Goal: Book appointment/travel/reservation

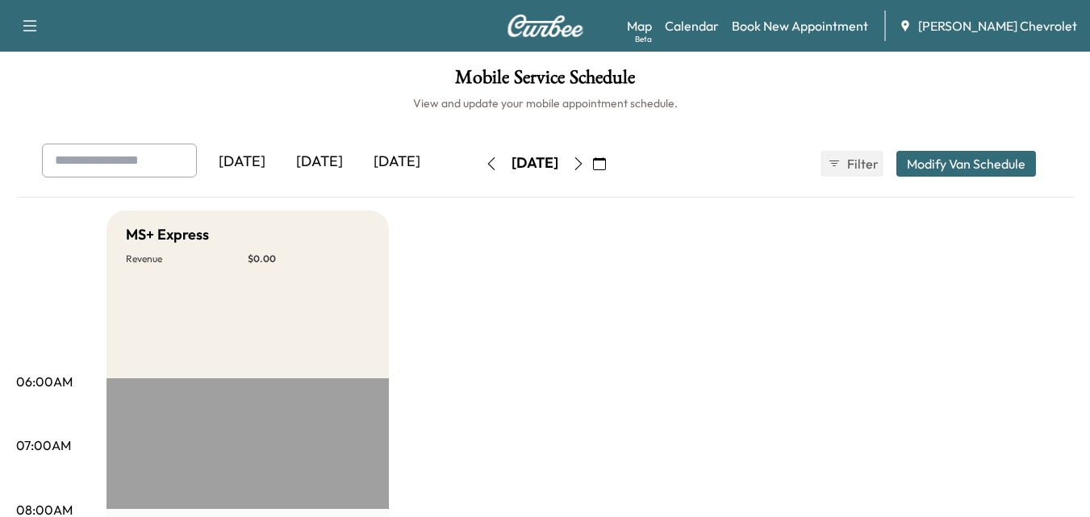
click at [942, 162] on button "Modify Van Schedule" at bounding box center [966, 164] width 140 height 26
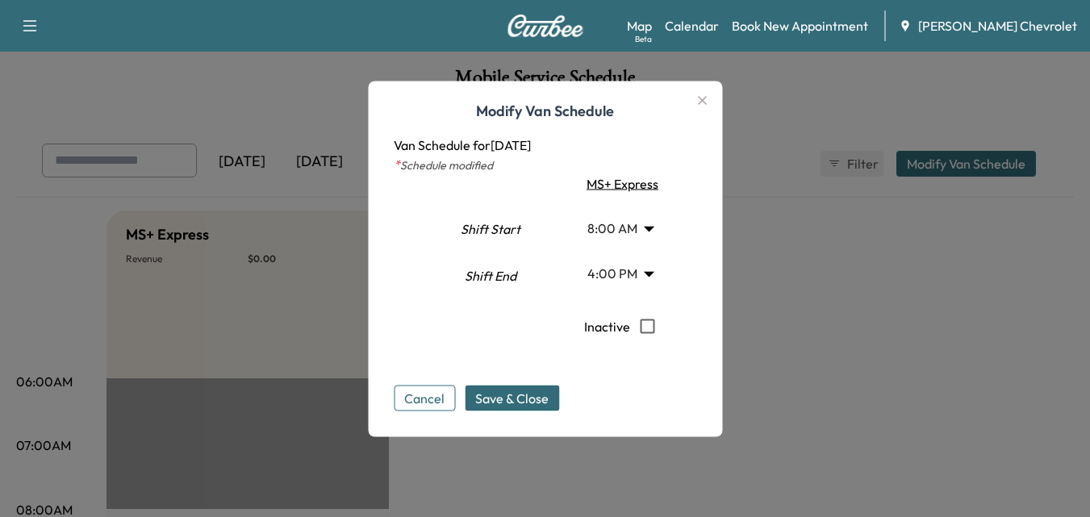
click at [701, 104] on icon "button" at bounding box center [701, 99] width 19 height 19
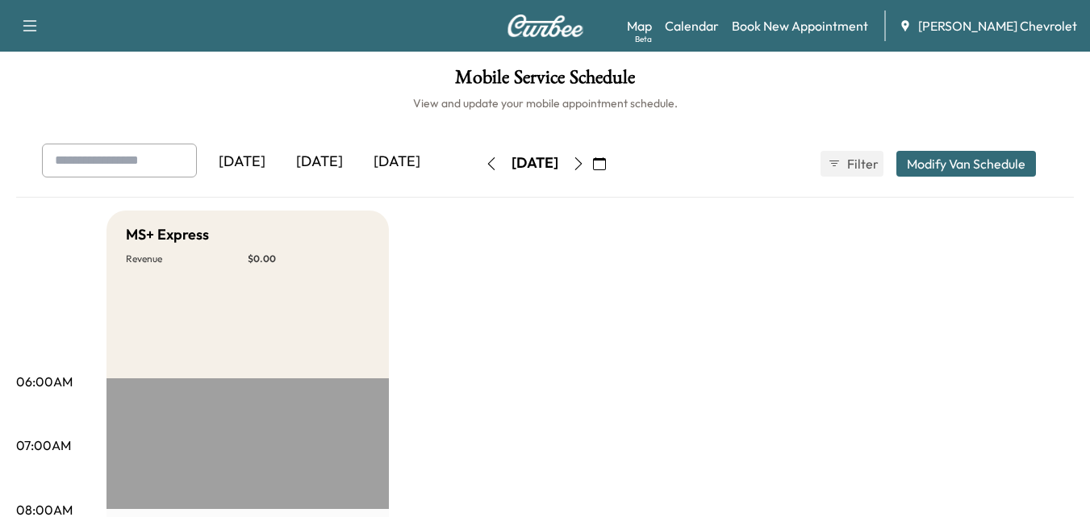
click at [672, 152] on div "[DATE] [DATE] [DATE] [DATE] September 2025 S M T W T F S 31 1 2 3 4 5 6 7 8 9 1…" at bounding box center [545, 164] width 1033 height 40
click at [613, 160] on button "button" at bounding box center [599, 164] width 27 height 26
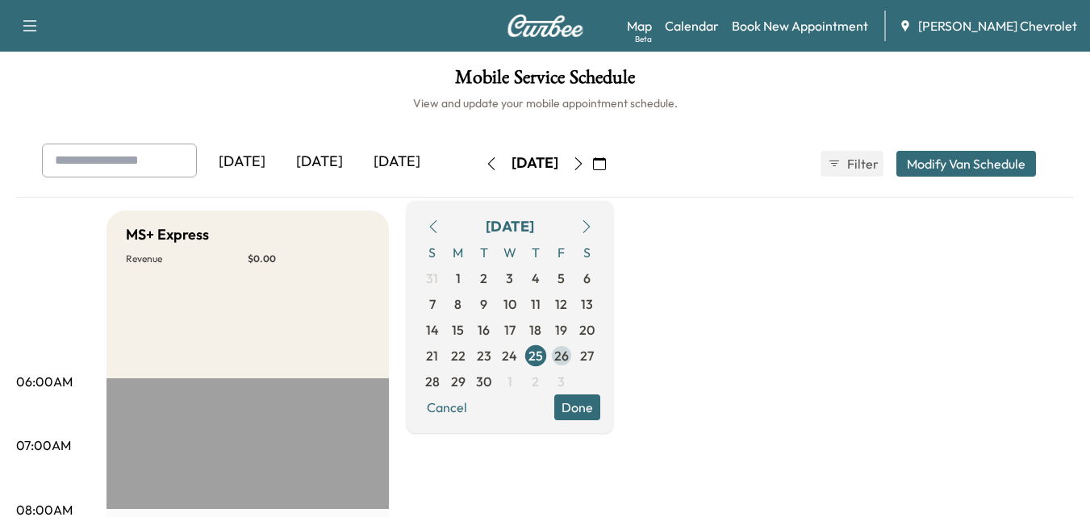
click at [569, 357] on span "26" at bounding box center [561, 355] width 15 height 19
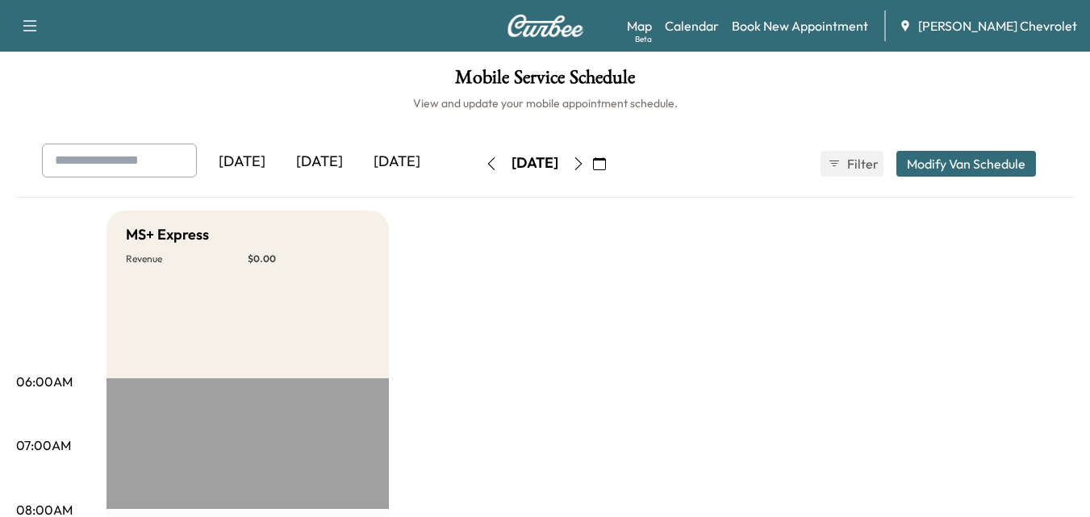
click at [38, 23] on icon "button" at bounding box center [29, 25] width 19 height 19
click at [572, 35] on img at bounding box center [545, 26] width 77 height 23
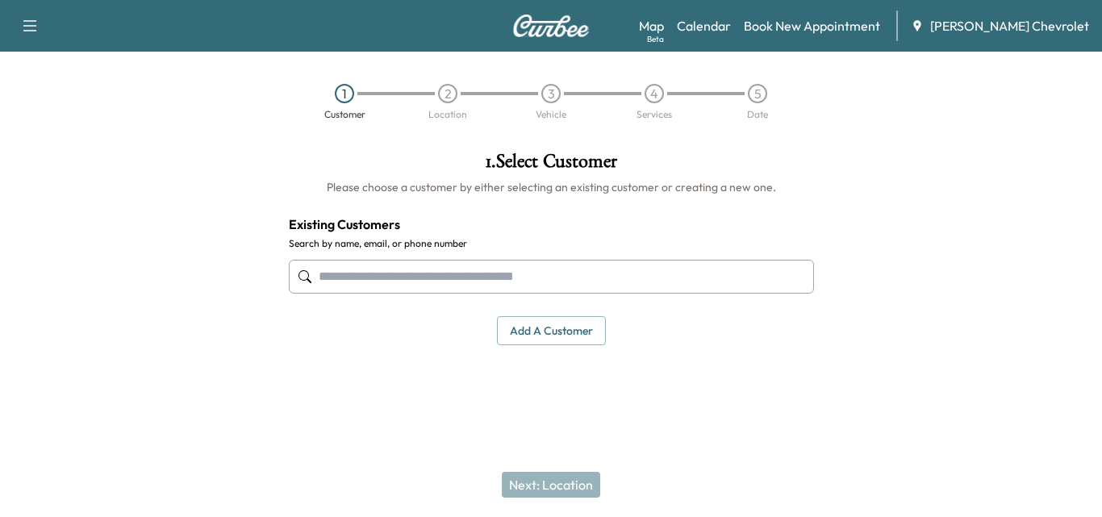
drag, startPoint x: 502, startPoint y: 283, endPoint x: 530, endPoint y: 319, distance: 45.4
click at [503, 287] on input "text" at bounding box center [551, 277] width 525 height 34
drag, startPoint x: 532, startPoint y: 320, endPoint x: 540, endPoint y: 323, distance: 8.4
click at [532, 320] on button "Add a customer" at bounding box center [551, 331] width 109 height 30
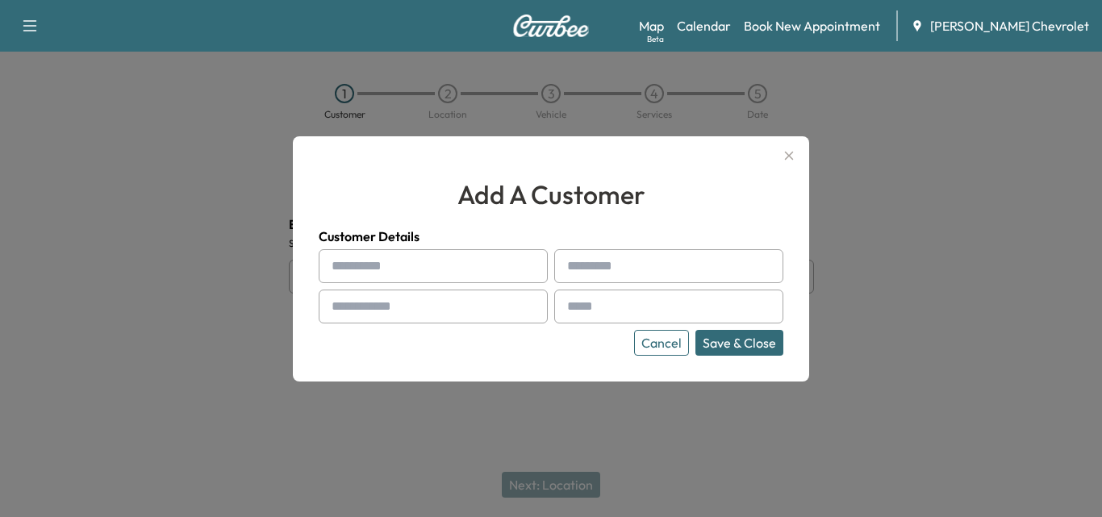
click at [491, 255] on input "text" at bounding box center [433, 266] width 229 height 34
type input "*******"
type input "*****"
click at [436, 299] on input "text" at bounding box center [433, 307] width 229 height 34
type input "**********"
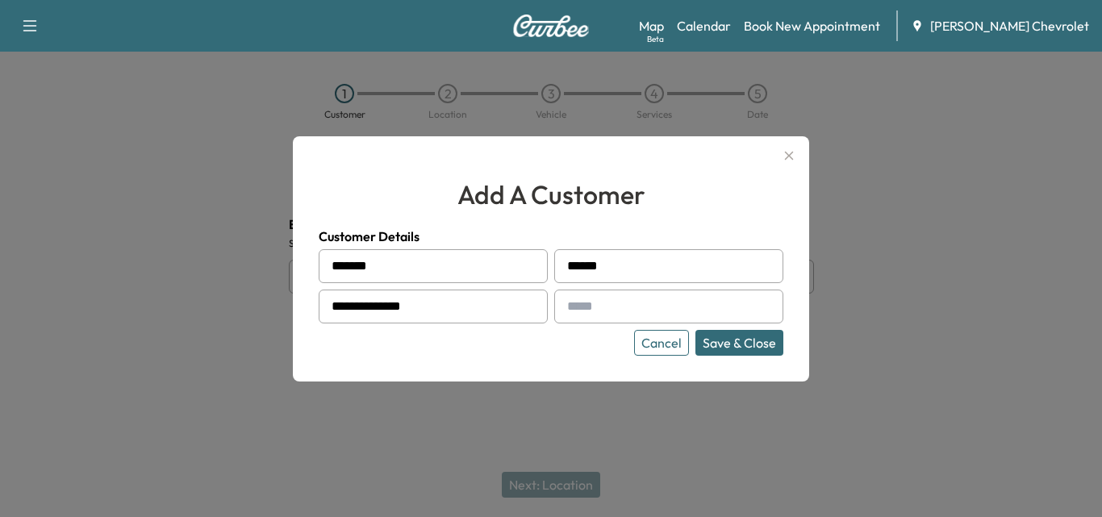
click at [654, 303] on input "text" at bounding box center [668, 307] width 229 height 34
paste input "**********"
type input "**********"
click at [755, 344] on button "Save & Close" at bounding box center [739, 343] width 88 height 26
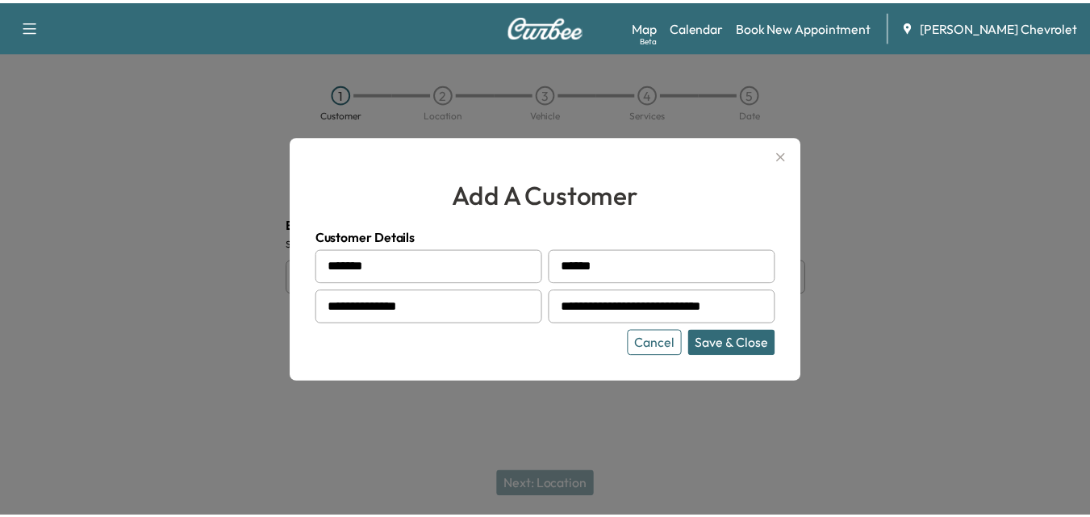
scroll to position [0, 0]
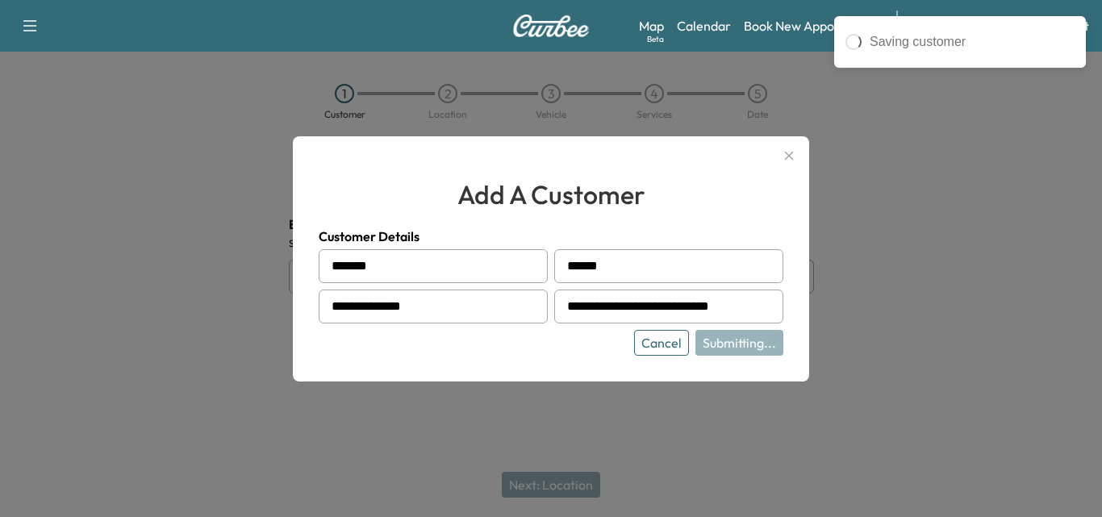
type input "**********"
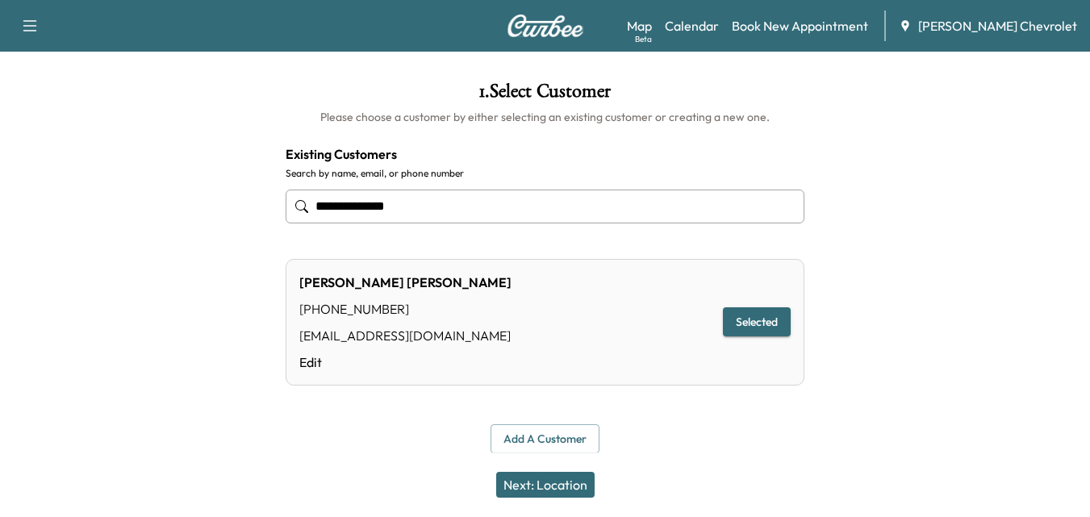
scroll to position [71, 0]
click at [557, 441] on button "Add a customer" at bounding box center [545, 439] width 109 height 30
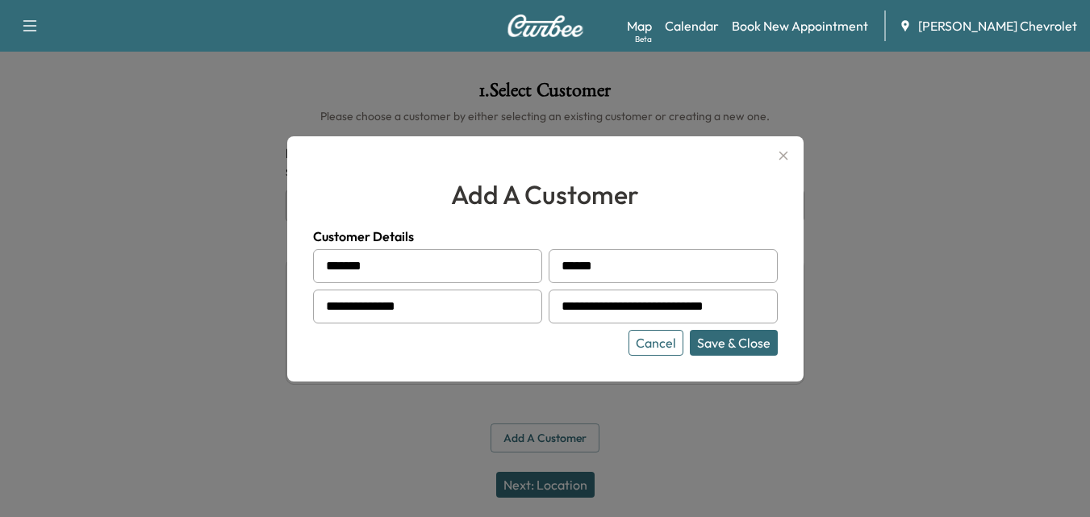
click at [746, 339] on button "Save & Close" at bounding box center [734, 343] width 88 height 26
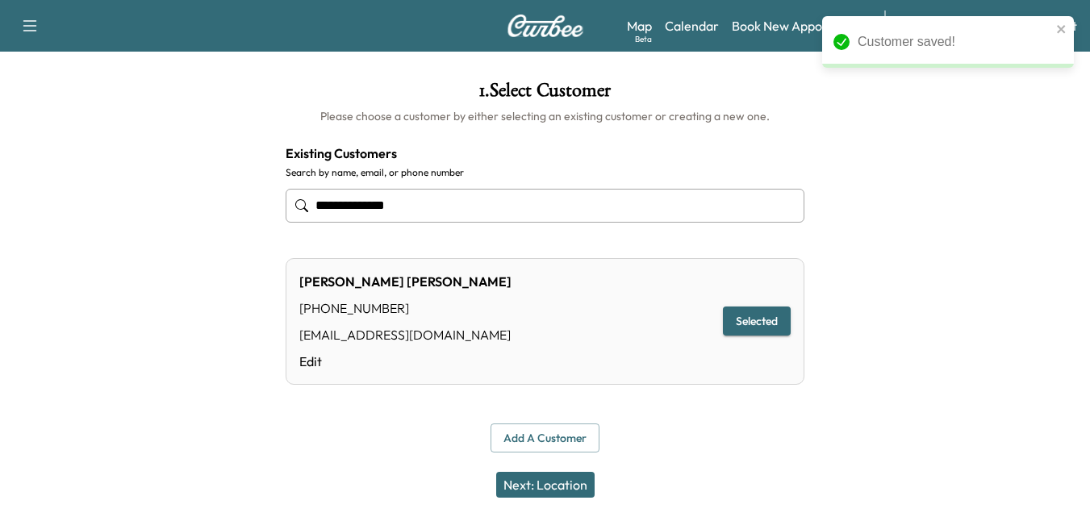
click at [544, 483] on button "Next: Location" at bounding box center [545, 485] width 98 height 26
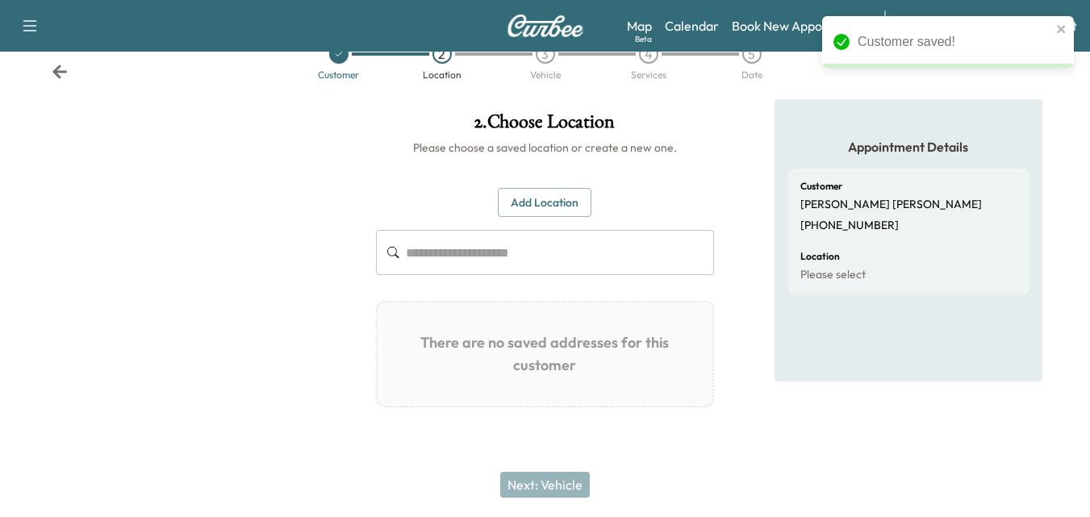
scroll to position [40, 0]
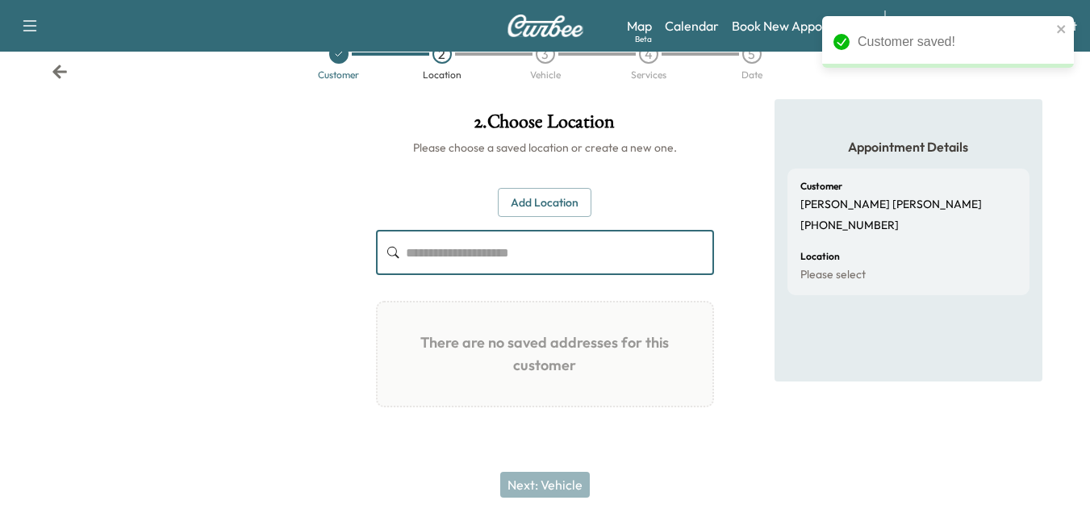
click at [544, 233] on input "text" at bounding box center [560, 252] width 308 height 45
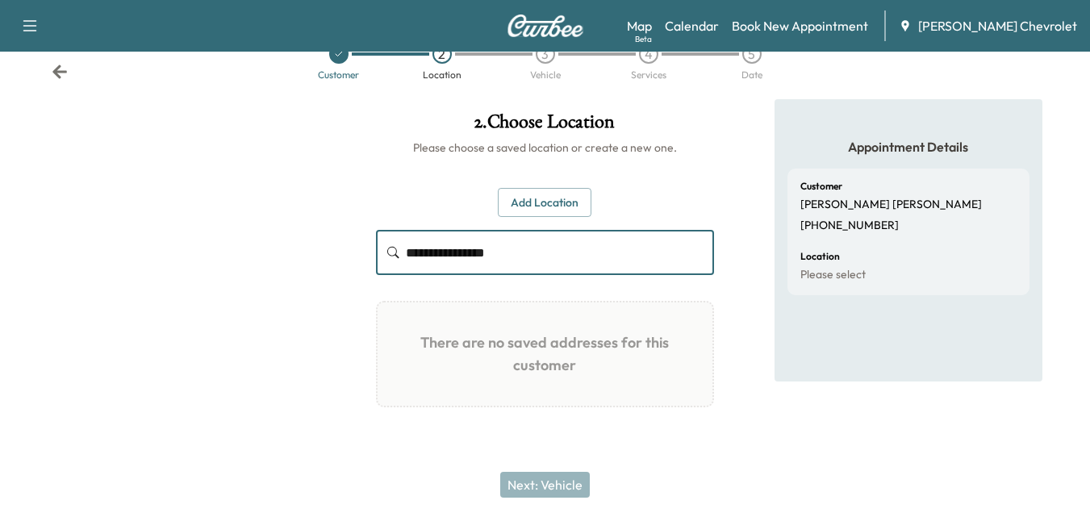
type input "**********"
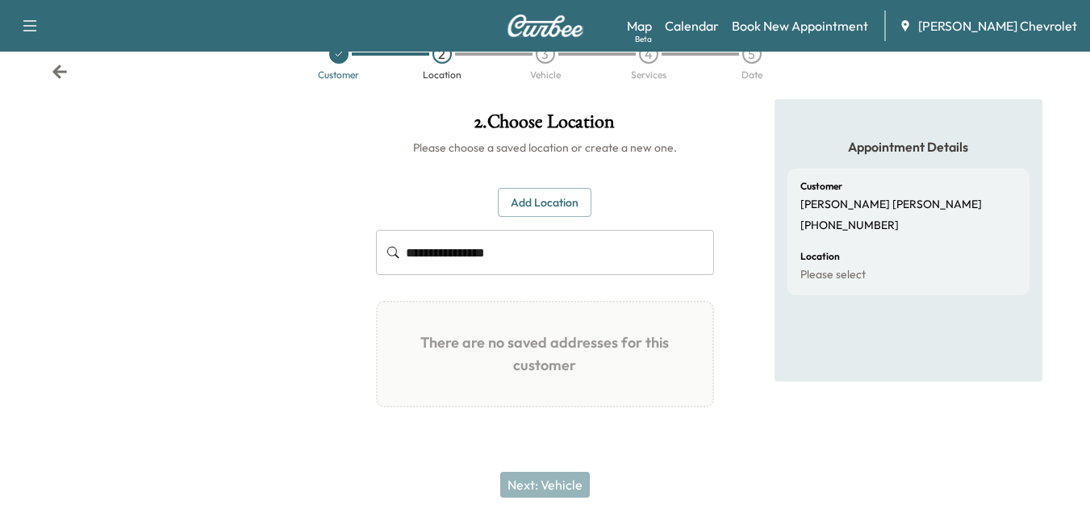
click at [548, 184] on div "**********" at bounding box center [544, 282] width 363 height 366
click at [557, 215] on button "Add Location" at bounding box center [545, 203] width 94 height 30
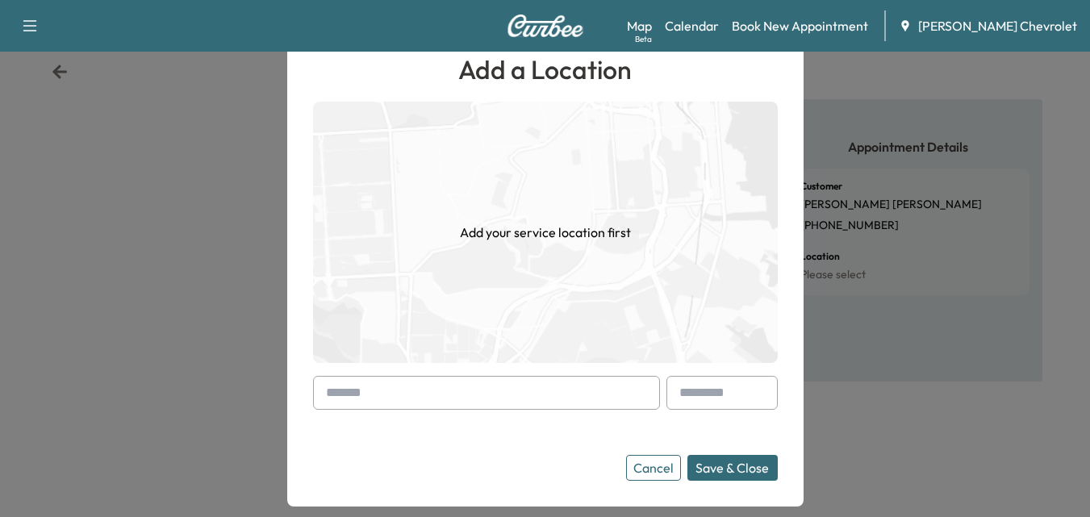
click at [560, 399] on input "text" at bounding box center [486, 393] width 347 height 34
click at [550, 391] on input "text" at bounding box center [486, 393] width 347 height 34
paste input "**********"
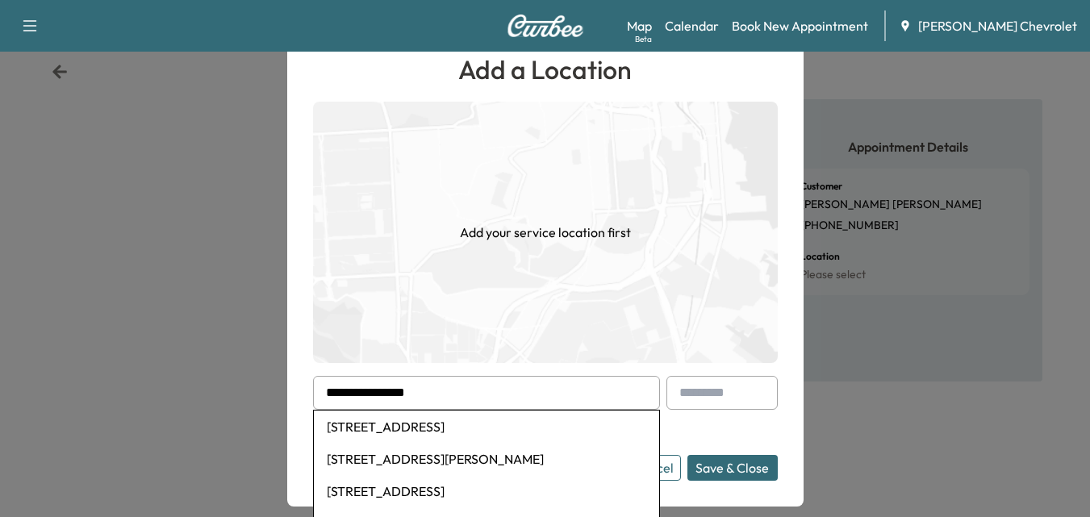
click at [599, 432] on li "[STREET_ADDRESS]" at bounding box center [486, 427] width 345 height 32
type input "**********"
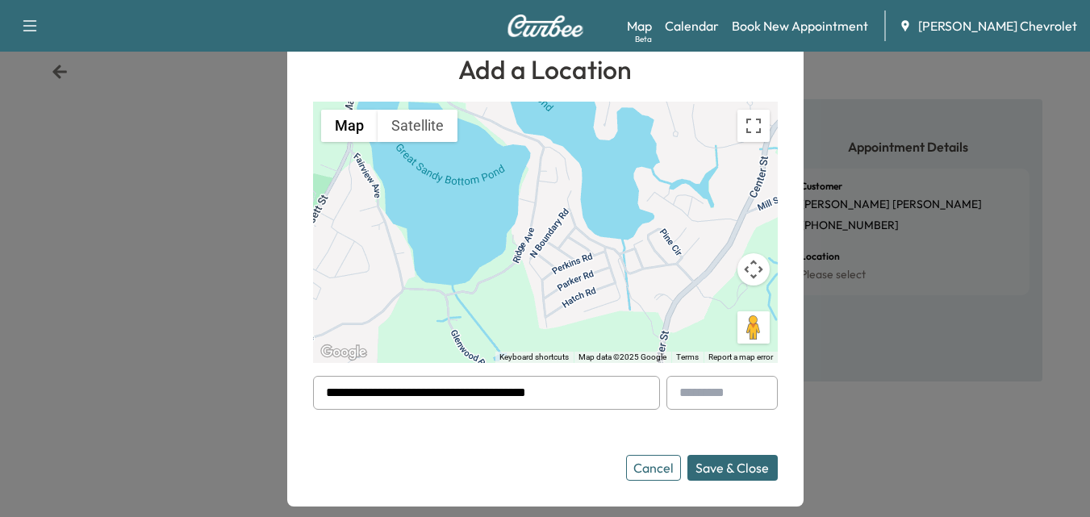
click at [745, 466] on button "Save & Close" at bounding box center [732, 468] width 90 height 26
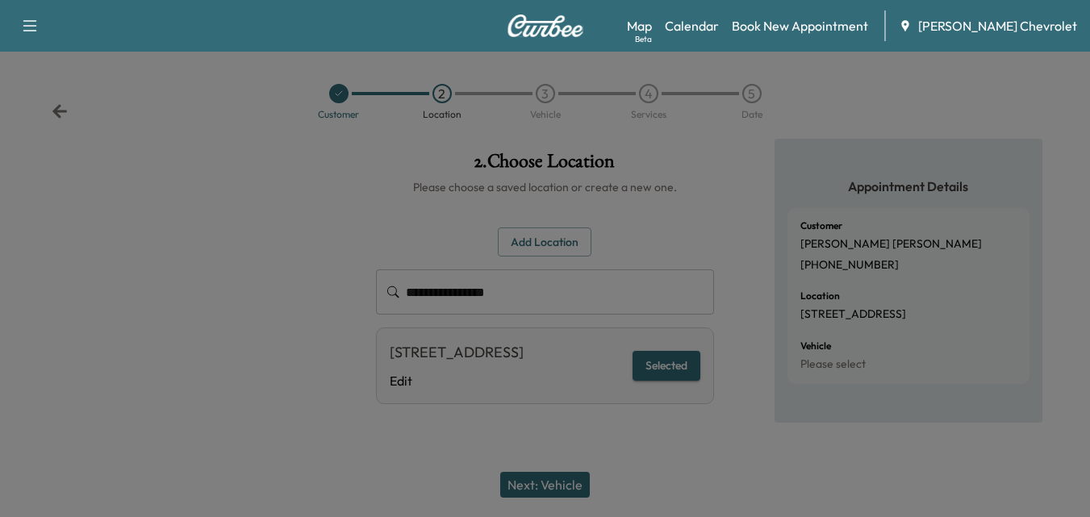
scroll to position [6, 0]
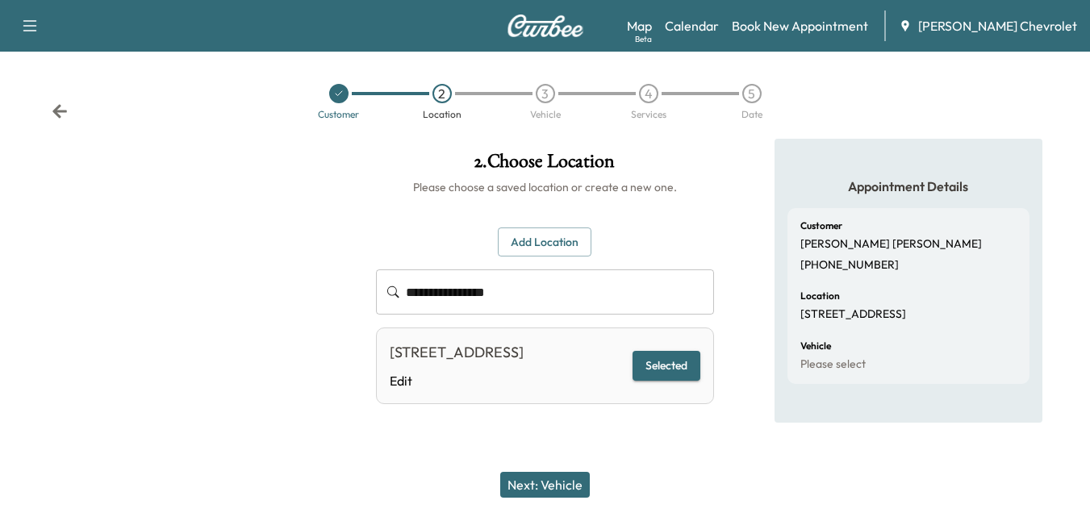
click at [541, 483] on button "Next: Vehicle" at bounding box center [545, 485] width 90 height 26
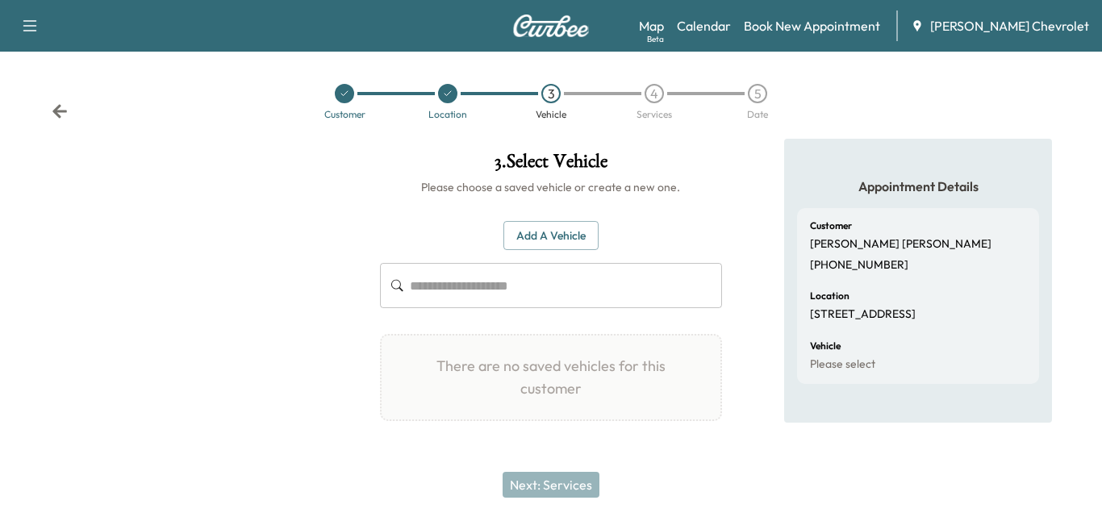
click at [497, 282] on input "text" at bounding box center [566, 285] width 312 height 45
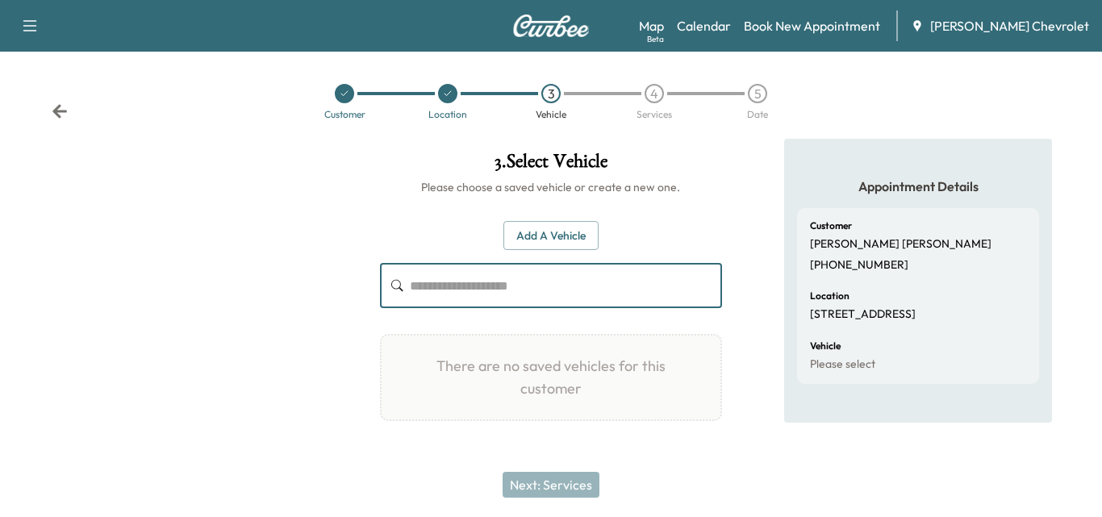
paste input "**********"
type input "**********"
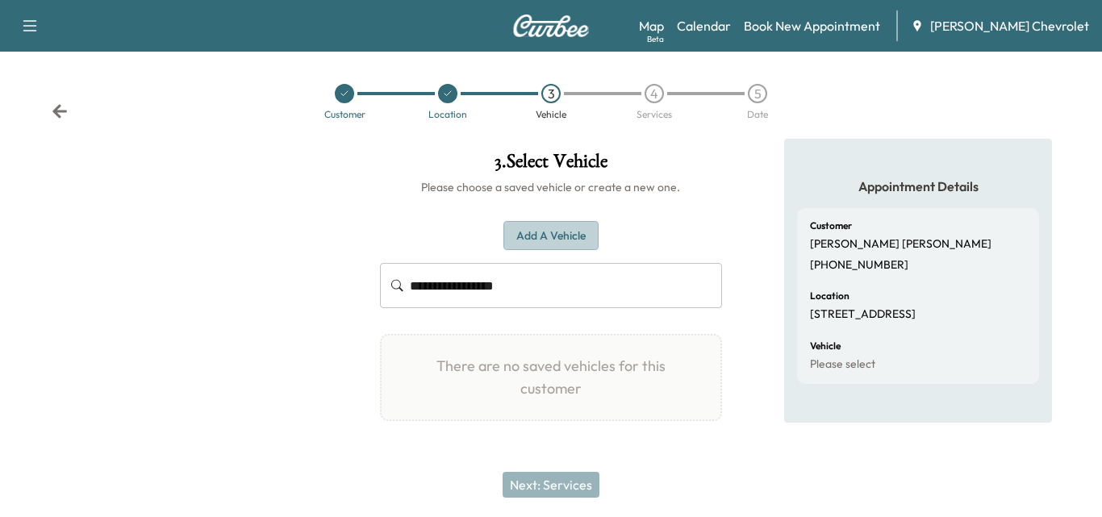
click at [566, 233] on button "Add a Vehicle" at bounding box center [550, 236] width 95 height 30
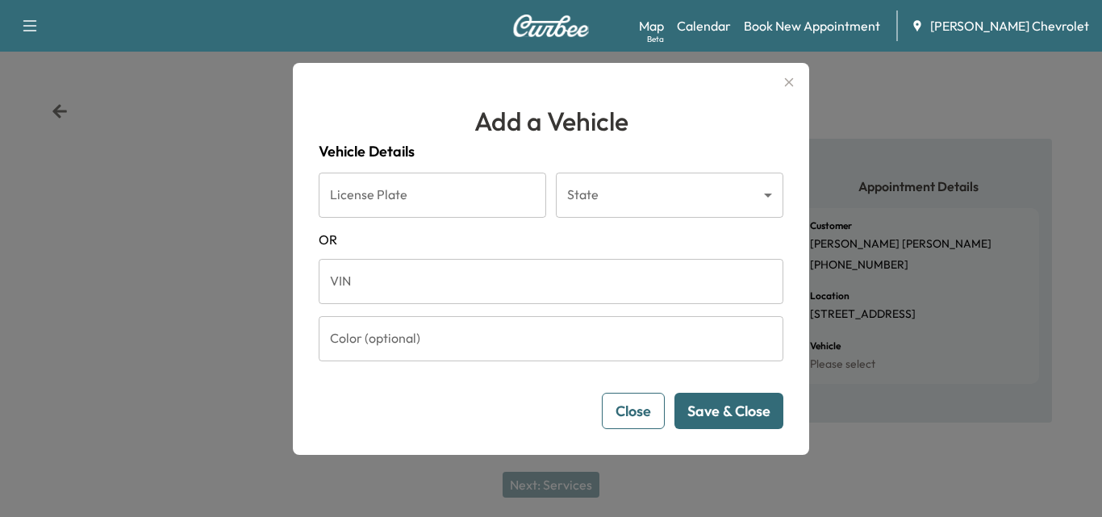
click at [479, 292] on input "VIN" at bounding box center [551, 281] width 465 height 45
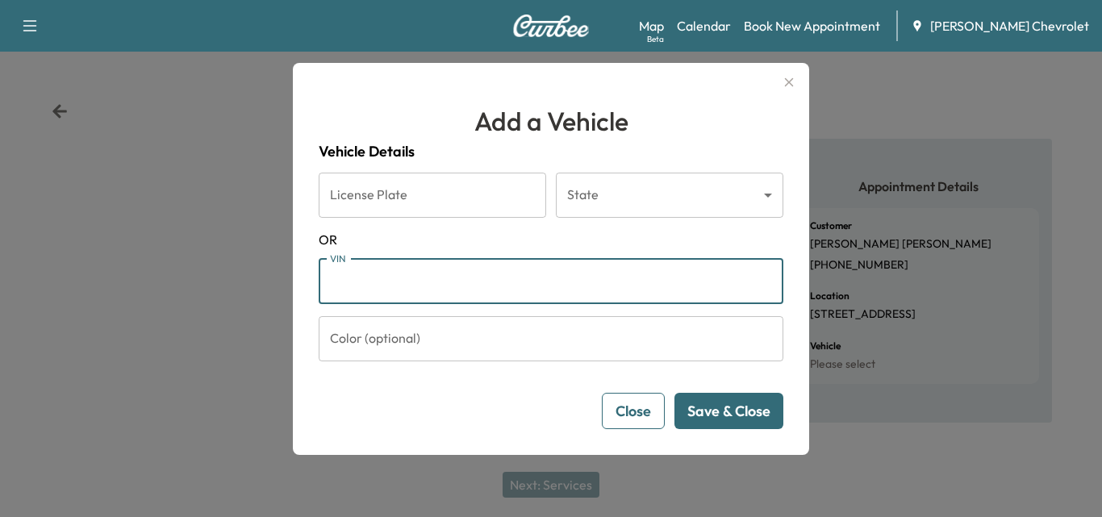
paste input "**********"
type input "**********"
click at [751, 408] on button "Save & Close" at bounding box center [728, 411] width 109 height 36
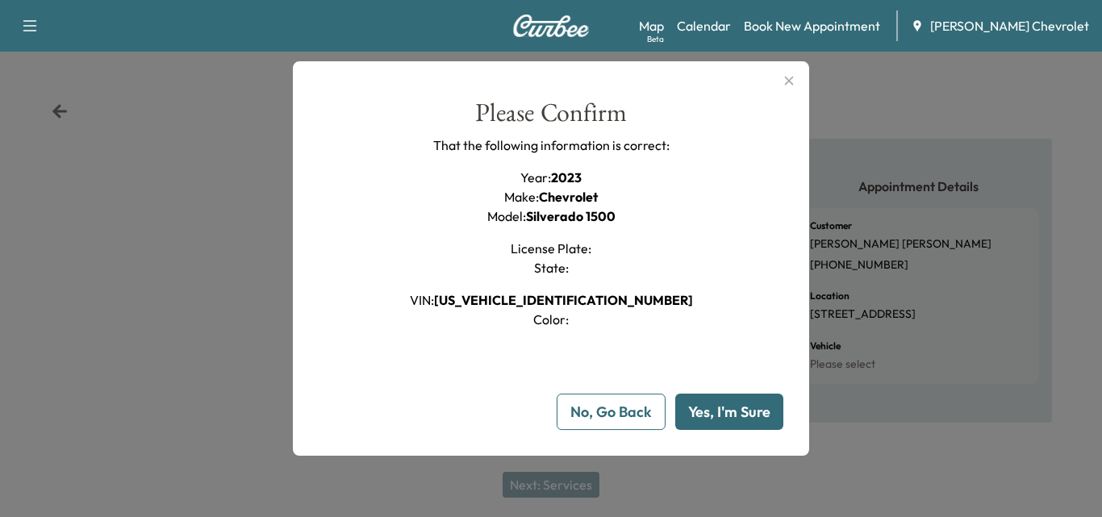
click at [725, 401] on button "Yes, I'm Sure" at bounding box center [729, 412] width 108 height 36
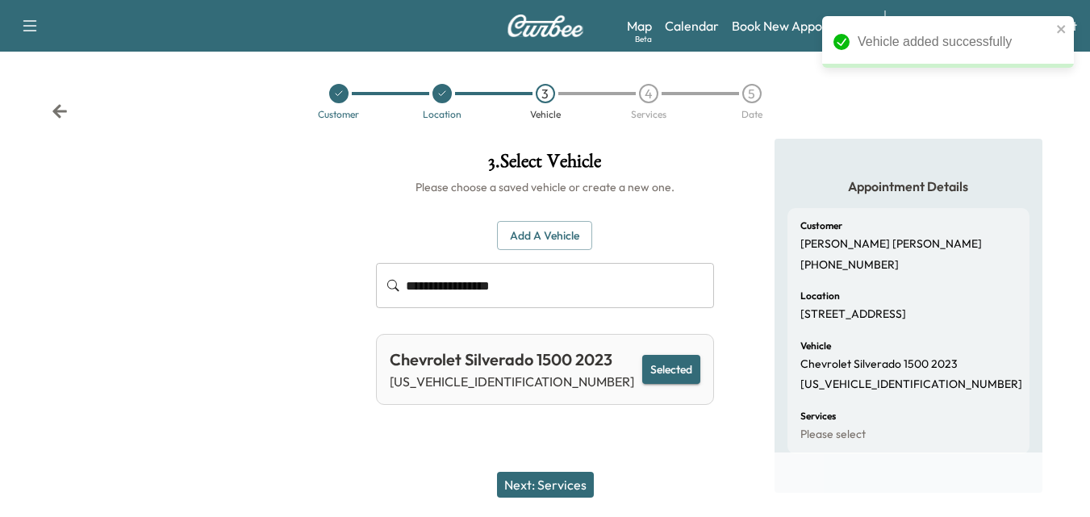
click at [553, 469] on div "Next: Services" at bounding box center [545, 485] width 1090 height 65
click at [555, 477] on button "Next: Services" at bounding box center [545, 485] width 97 height 26
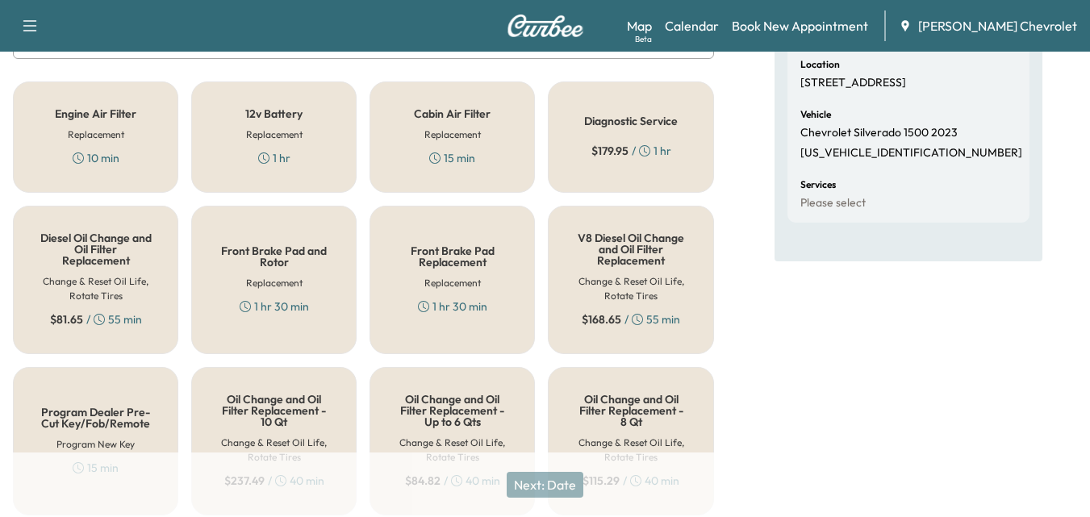
scroll to position [151, 0]
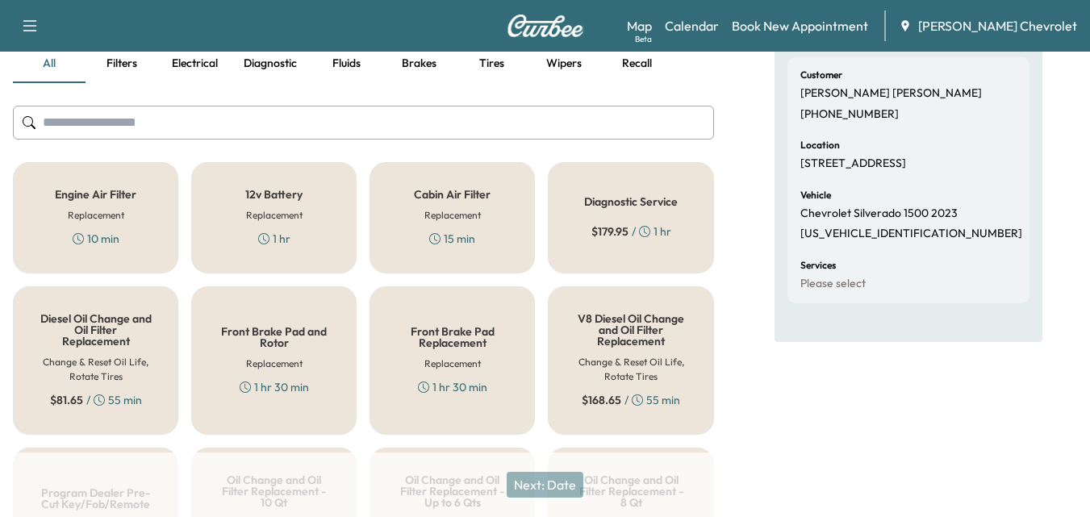
click at [614, 234] on span "$ 179.95" at bounding box center [609, 231] width 37 height 16
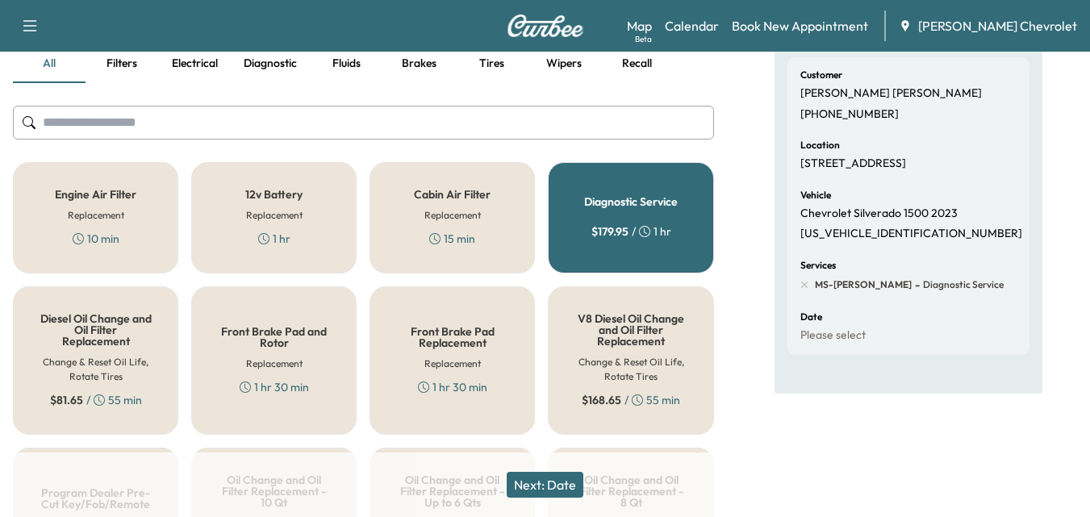
click at [554, 478] on button "Next: Date" at bounding box center [545, 485] width 77 height 26
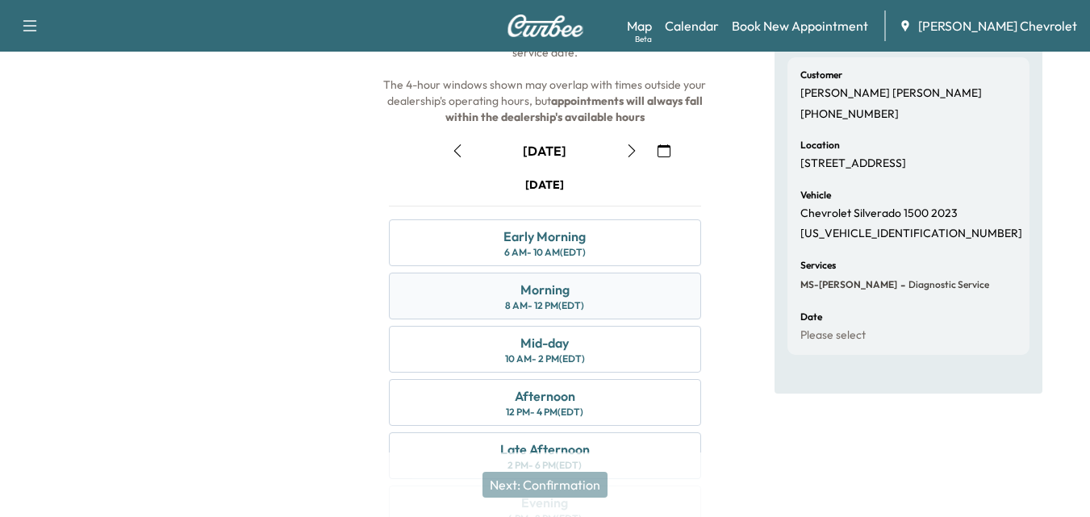
click at [619, 301] on div "Morning 8 AM - 12 PM (EDT)" at bounding box center [544, 296] width 311 height 47
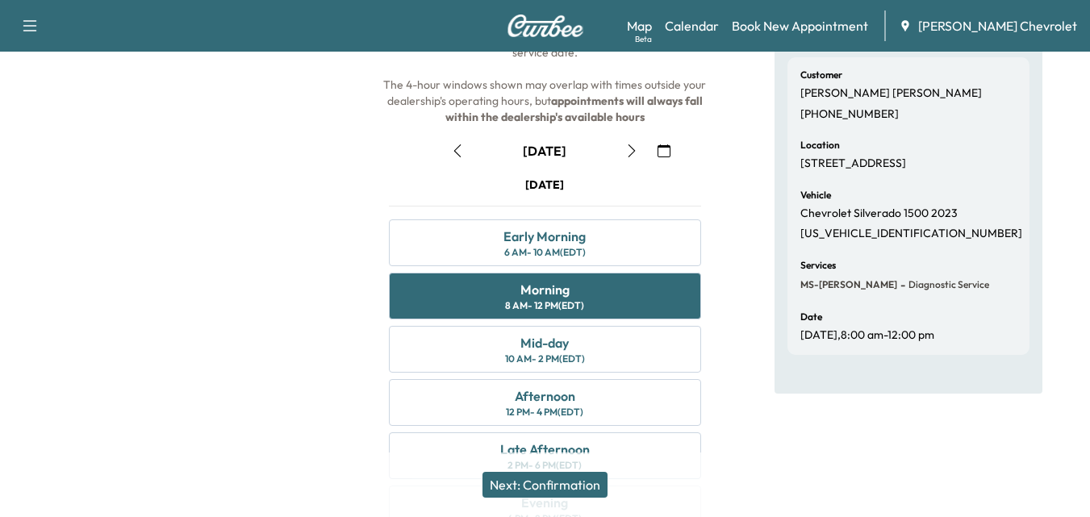
drag, startPoint x: 569, startPoint y: 491, endPoint x: 563, endPoint y: 482, distance: 9.8
click at [569, 491] on button "Next: Confirmation" at bounding box center [544, 485] width 125 height 26
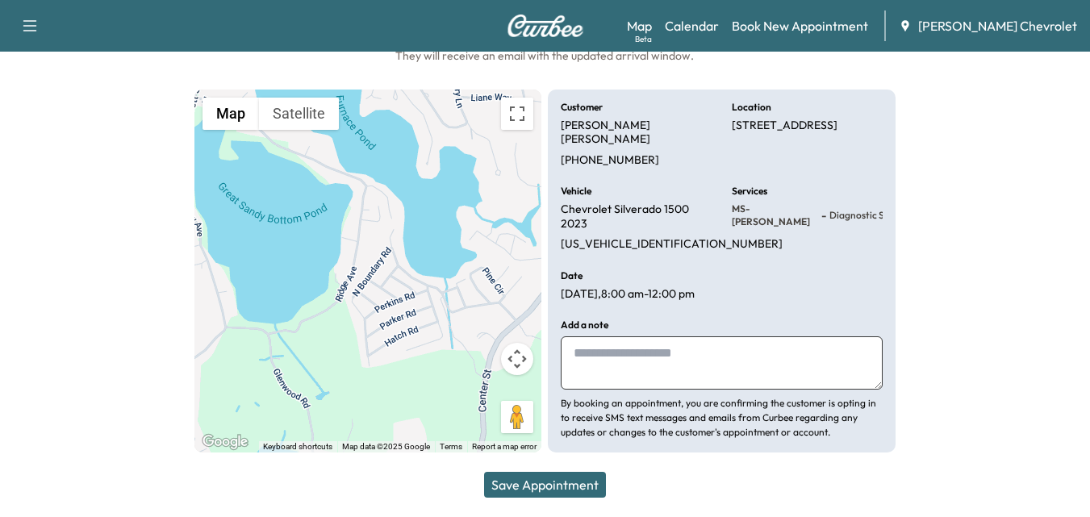
click at [528, 506] on div "Save Appointment" at bounding box center [545, 485] width 1090 height 65
click at [551, 470] on div "Save Appointment" at bounding box center [545, 485] width 1090 height 65
click at [537, 482] on button "Save Appointment" at bounding box center [545, 485] width 122 height 26
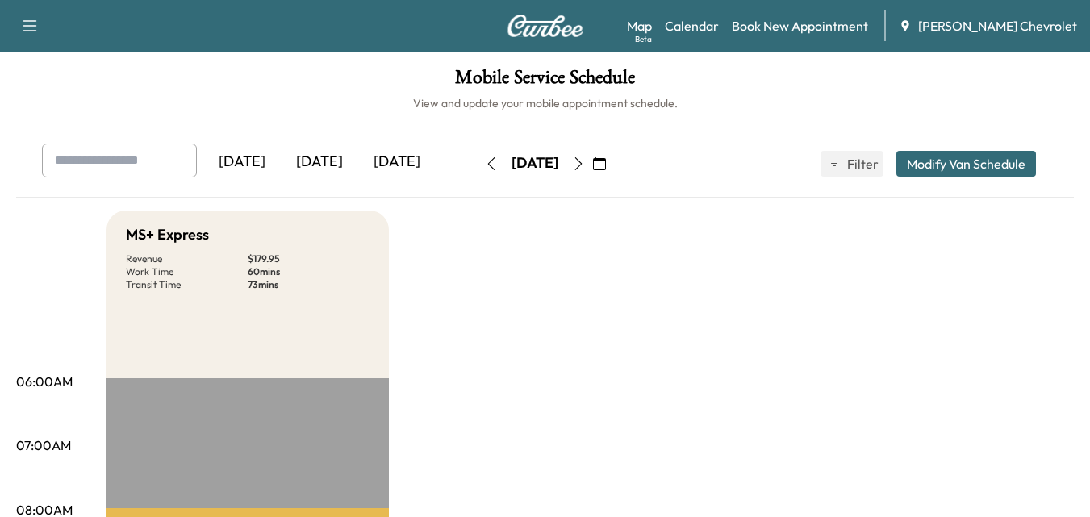
click at [592, 154] on button "button" at bounding box center [578, 164] width 27 height 26
click at [487, 162] on icon "button" at bounding box center [490, 163] width 7 height 13
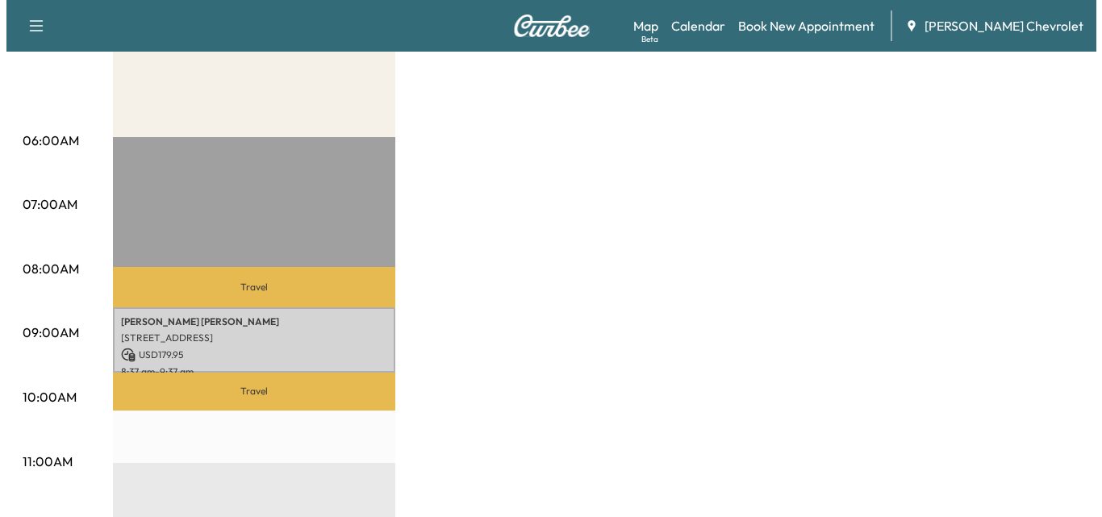
scroll to position [242, 0]
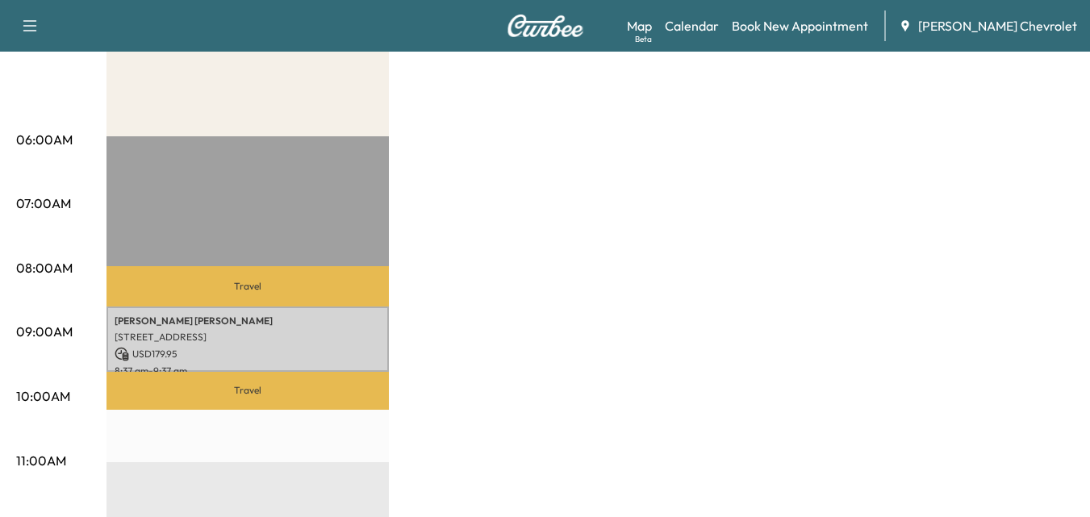
click at [270, 303] on p "Travel" at bounding box center [247, 286] width 282 height 40
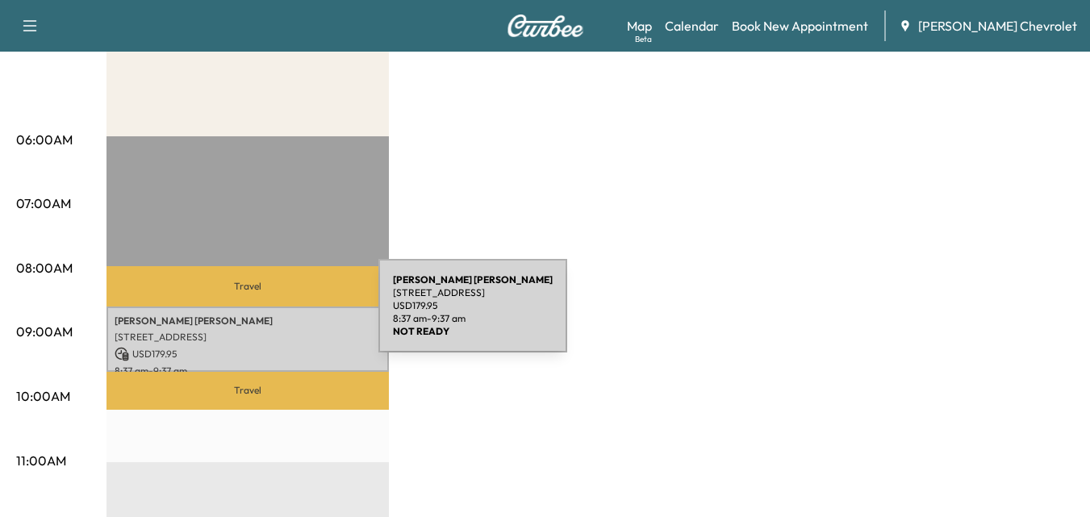
click at [253, 321] on p "[PERSON_NAME]" at bounding box center [248, 321] width 266 height 13
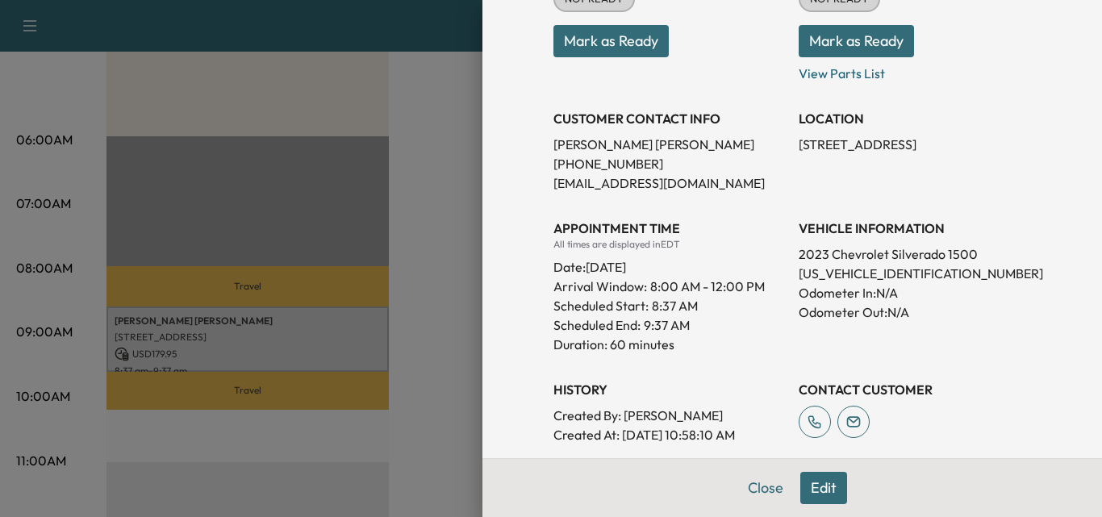
click at [821, 488] on button "Edit" at bounding box center [823, 488] width 47 height 32
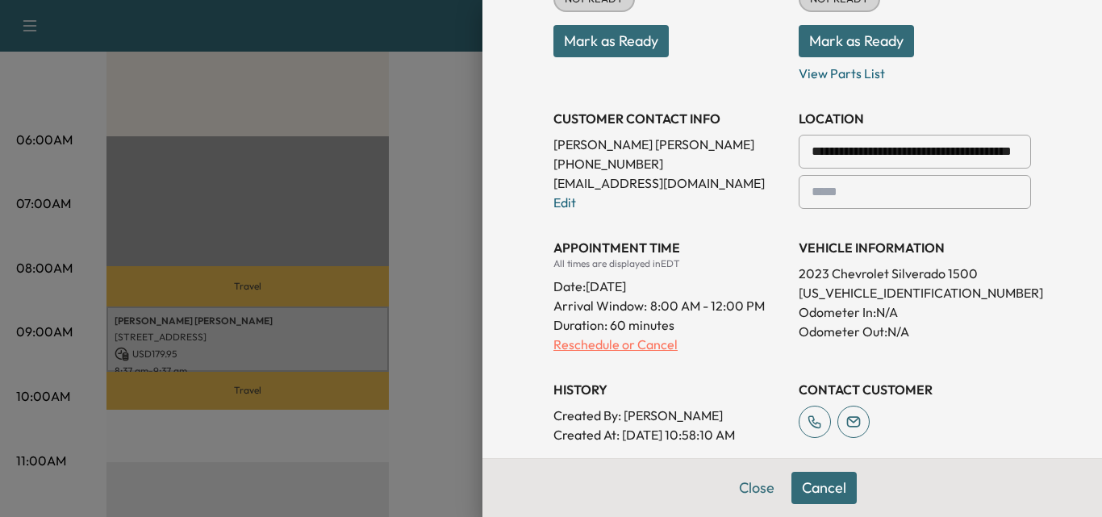
click at [618, 345] on p "Reschedule or Cancel" at bounding box center [669, 344] width 232 height 19
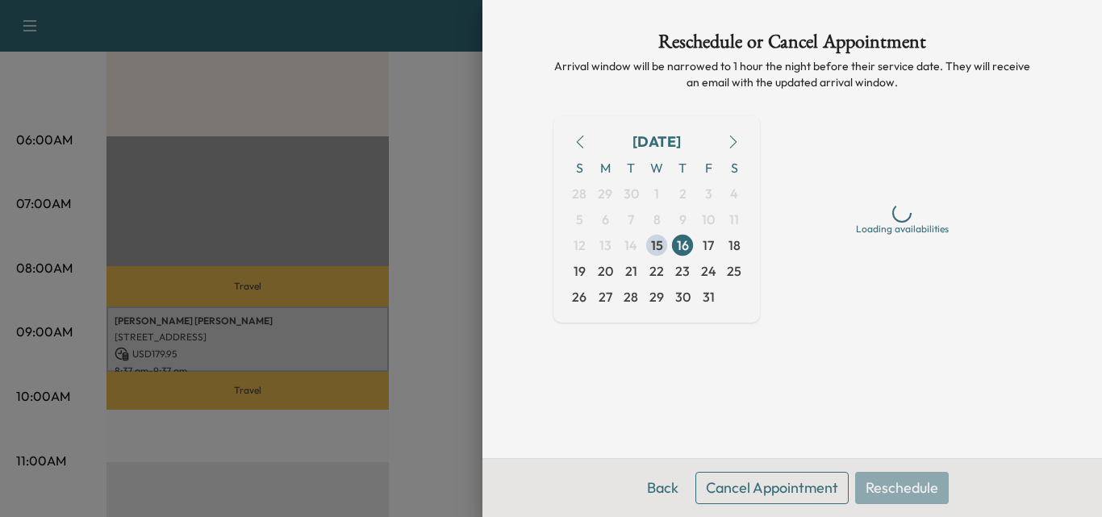
scroll to position [0, 0]
click at [705, 248] on span "17" at bounding box center [708, 245] width 11 height 19
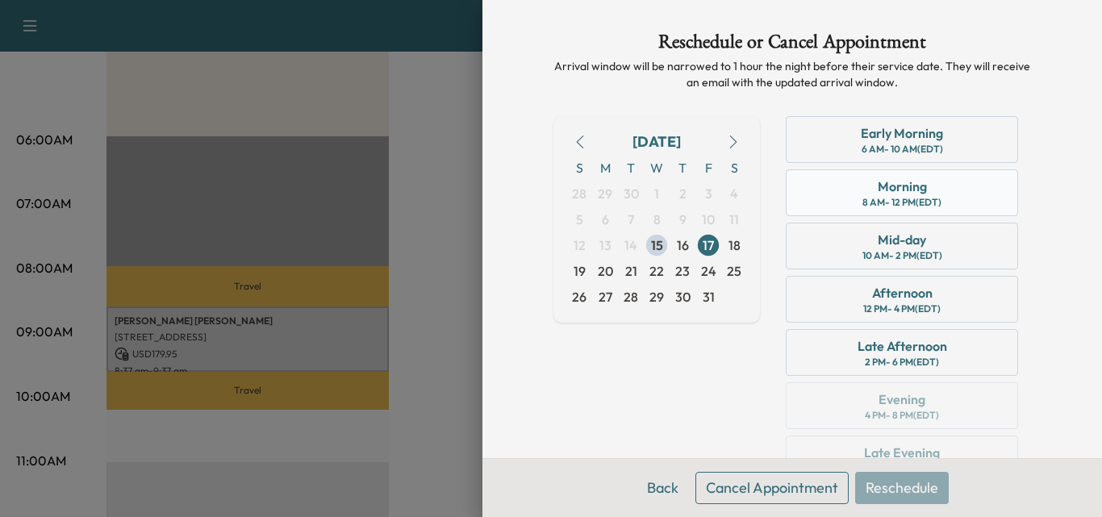
click at [877, 199] on div "8 AM - 12 PM (EDT)" at bounding box center [901, 202] width 79 height 13
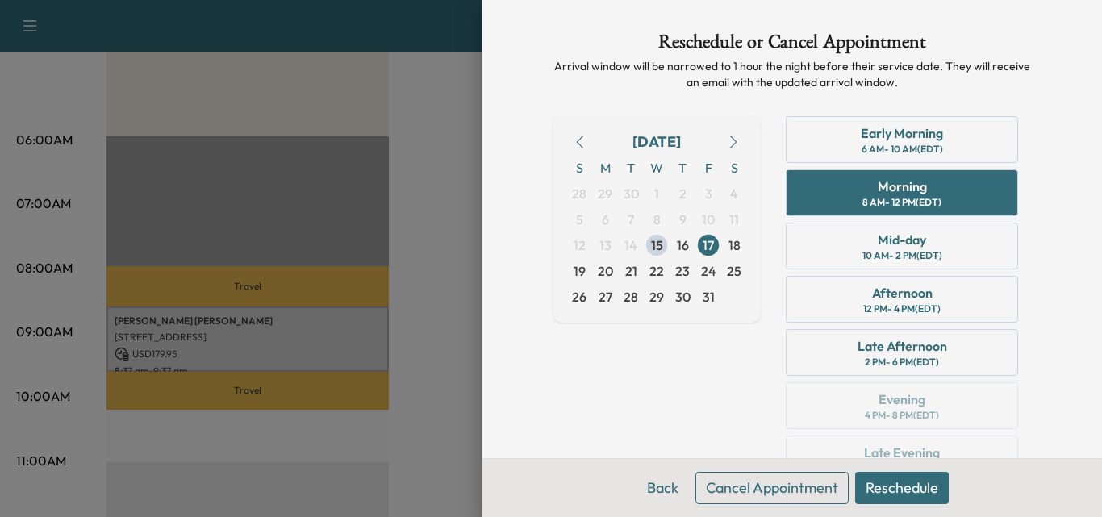
click at [896, 491] on button "Reschedule" at bounding box center [902, 488] width 94 height 32
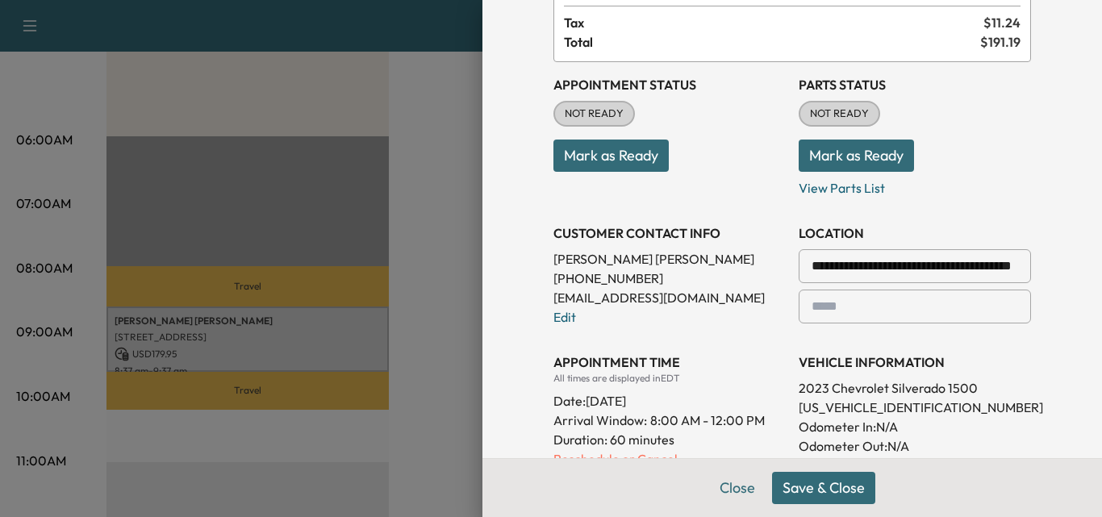
click at [804, 494] on button "Save & Close" at bounding box center [823, 488] width 103 height 32
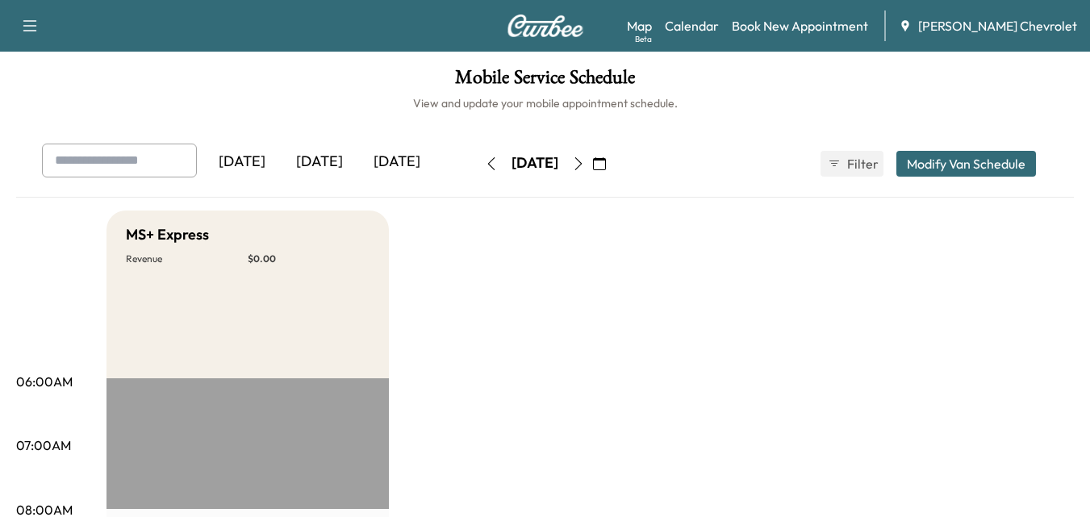
click at [585, 162] on icon "button" at bounding box center [578, 163] width 13 height 13
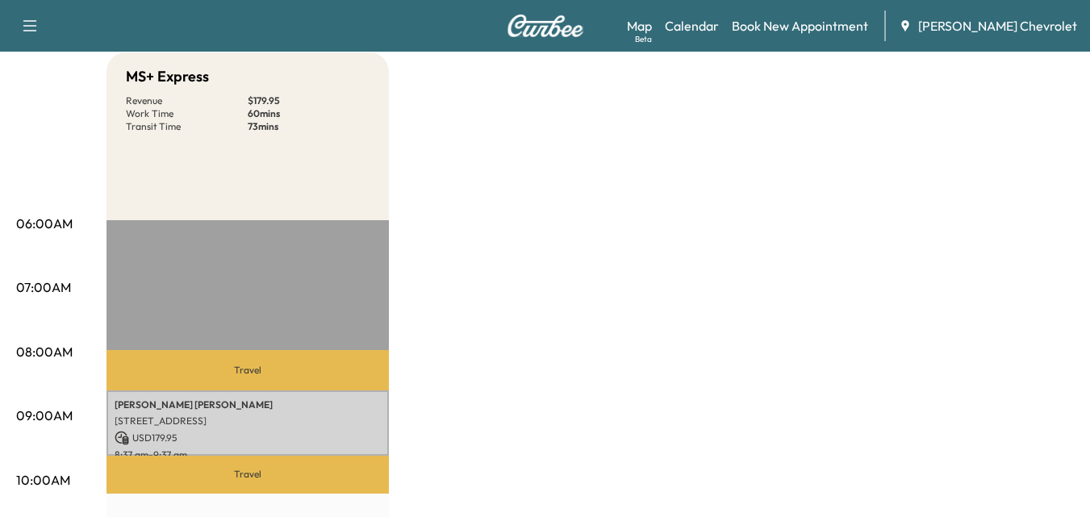
scroll to position [161, 0]
